Goal: Register for event/course

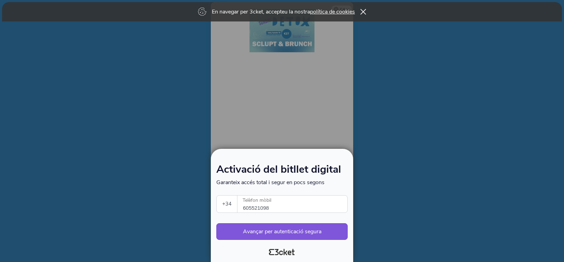
select select "34"
click at [327, 226] on button "Avançar per autenticació segura" at bounding box center [281, 231] width 131 height 17
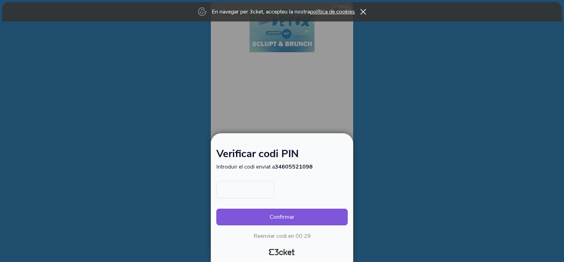
click at [246, 193] on input "text" at bounding box center [245, 189] width 58 height 17
type input "5845"
click at [216, 209] on button "Confirmar" at bounding box center [281, 217] width 131 height 17
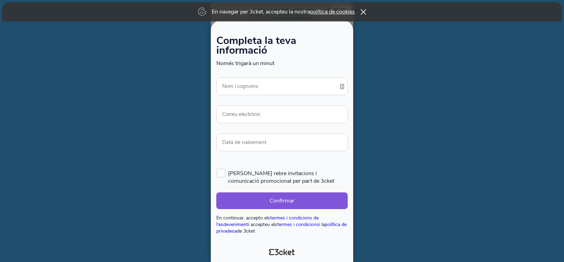
click at [364, 11] on icon at bounding box center [364, 12] width 6 height 6
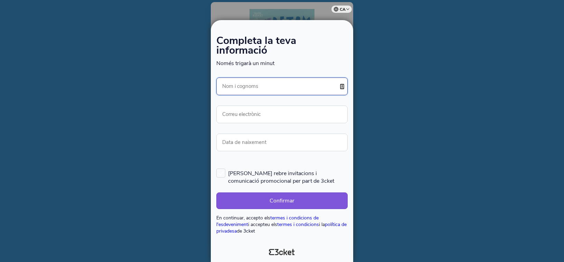
click at [259, 85] on input "Nom i cognoms" at bounding box center [281, 86] width 131 height 18
click at [286, 81] on input "Nom i cognoms" at bounding box center [281, 86] width 131 height 18
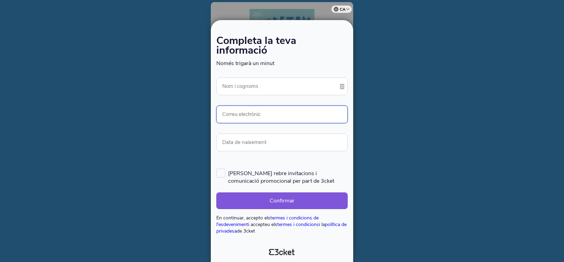
click at [233, 111] on input "Correu electrònic" at bounding box center [281, 114] width 131 height 18
paste input "melanya.hambardzumyan@gmail.com"
click at [232, 111] on input "melanya.hambardzumyan@gmail.commelanya.hambardzumyan@gmail.com" at bounding box center [281, 114] width 131 height 18
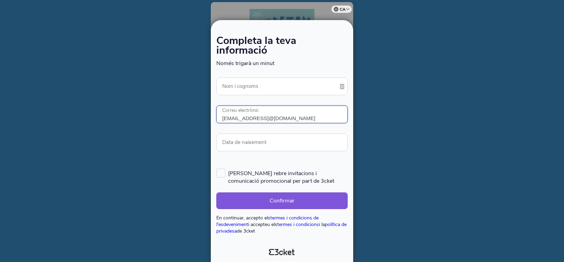
click at [232, 111] on input "melanya.hambardzumyan@gmail.commelanya.hambardzumyan@gmail.com" at bounding box center [281, 114] width 131 height 18
paste input "email"
type input "melanya.hambardzumyan@gmail.com"
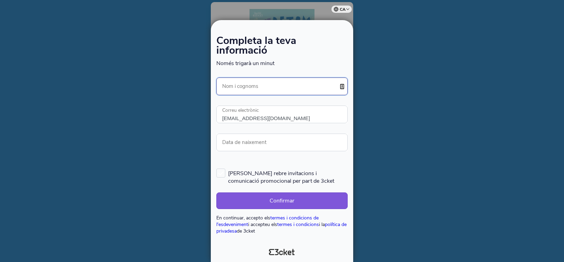
click at [248, 78] on input "Nom i cognoms" at bounding box center [281, 86] width 131 height 18
type input ">"
type input "[PERSON_NAME]"
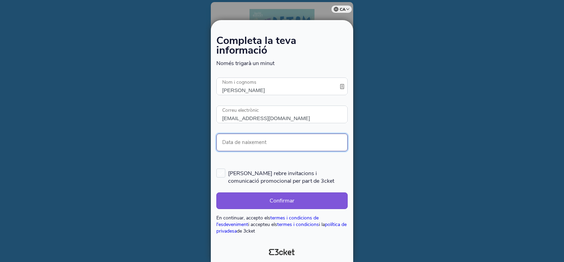
click at [289, 142] on input "Data de naixement" at bounding box center [281, 142] width 131 height 18
type input "07/03/1192"
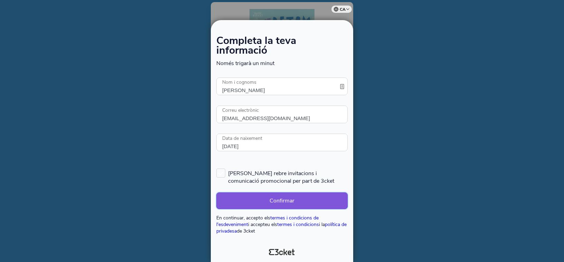
click at [279, 203] on button "Confirmar" at bounding box center [281, 200] width 131 height 17
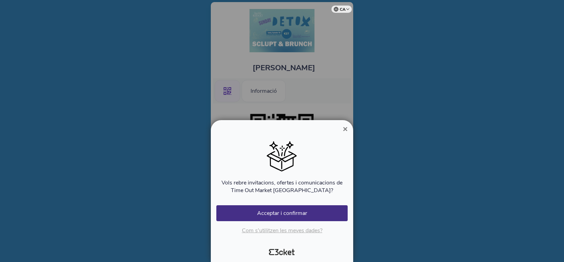
click at [340, 132] on button "×" at bounding box center [345, 129] width 16 height 8
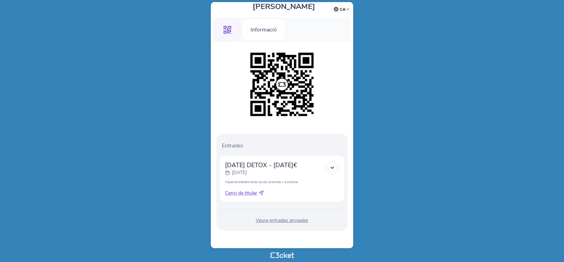
scroll to position [71, 0]
click at [267, 181] on p "Aquesta entrada inclou accés al recinte + esmorzar." at bounding box center [282, 181] width 114 height 4
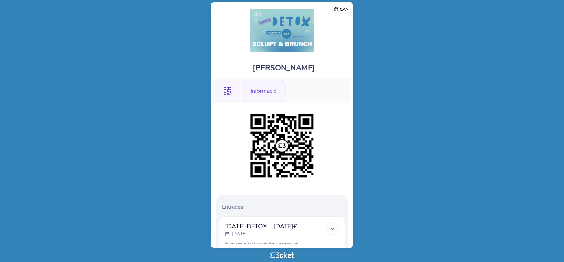
click at [266, 91] on div "Informació" at bounding box center [264, 91] width 44 height 22
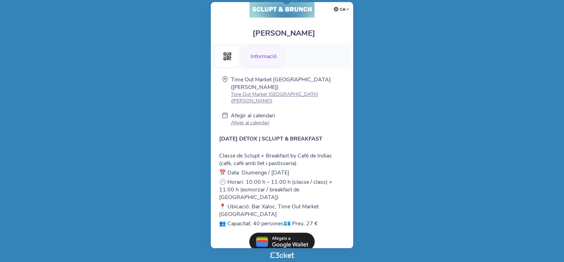
scroll to position [47, 0]
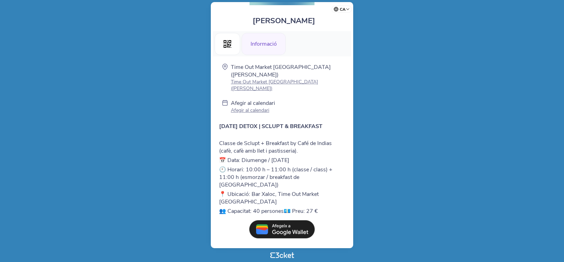
click at [306, 156] on p "📅 Data: Diumenge / Sunday, 7 de setembre de 2025" at bounding box center [282, 160] width 126 height 8
click at [265, 139] on p "Classe de Sclupt + Breakfast by Café de Indias (cafè, cafè amb llet i pastisser…" at bounding box center [282, 146] width 126 height 15
drag, startPoint x: 317, startPoint y: 182, endPoint x: 253, endPoint y: 183, distance: 64.7
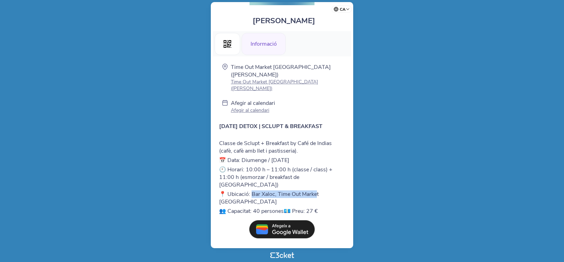
click at [253, 190] on p "📍 Ubicació: Bar Xaloc, Time Out Market Barcelona" at bounding box center [282, 197] width 126 height 15
drag, startPoint x: 247, startPoint y: 190, endPoint x: 252, endPoint y: 182, distance: 10.5
click at [252, 190] on p "📍 Ubicació: Bar Xaloc, Time Out Market Barcelona" at bounding box center [282, 197] width 126 height 15
click at [450, 152] on html "ca Português (Portugal) English Español Catalan Français Melanya Hambardzumyan …" at bounding box center [282, 131] width 564 height 262
